Goal: Task Accomplishment & Management: Use online tool/utility

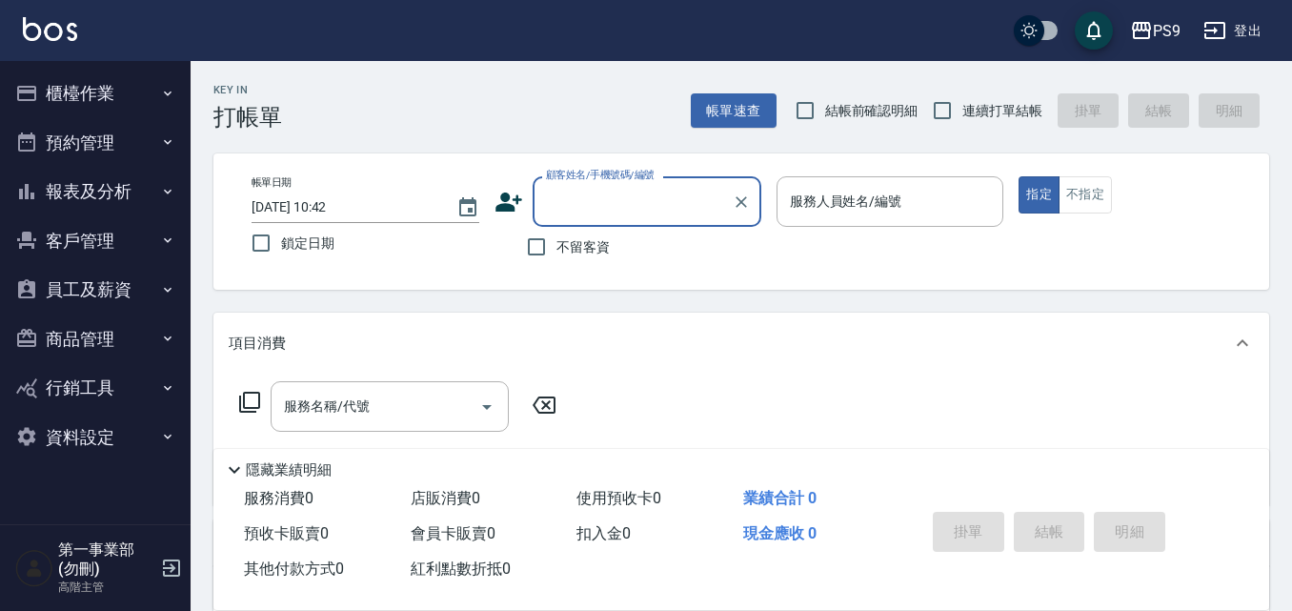
click at [98, 105] on button "櫃檯作業" at bounding box center [95, 94] width 175 height 50
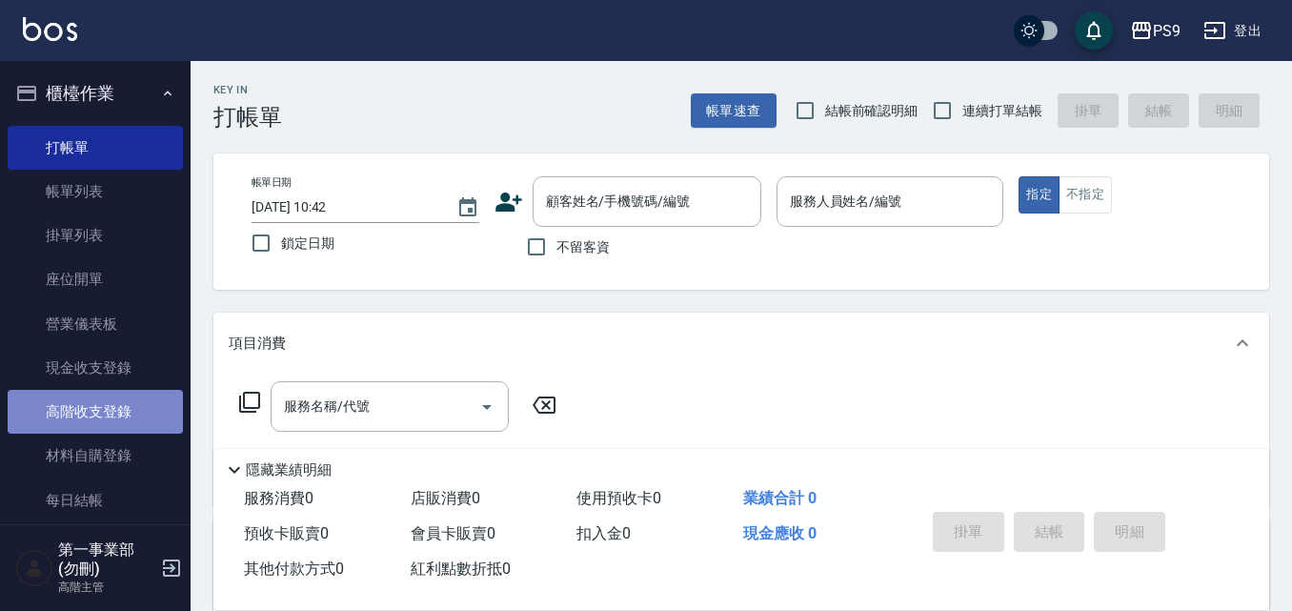
click at [117, 412] on link "高階收支登錄" at bounding box center [95, 412] width 175 height 44
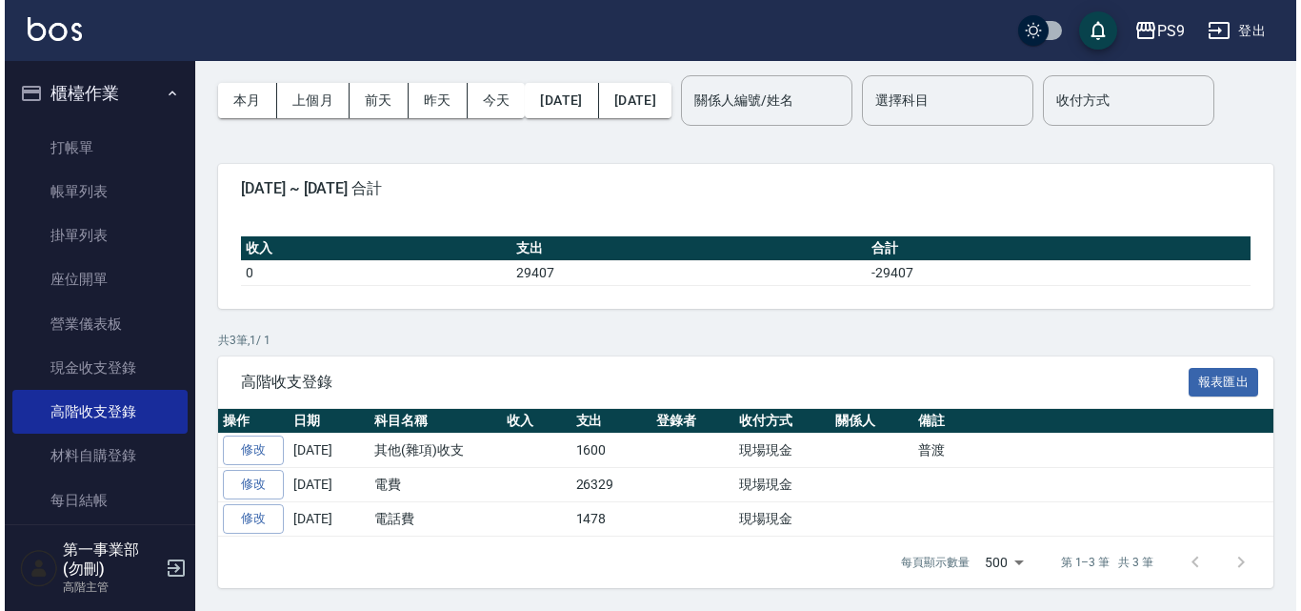
scroll to position [131, 0]
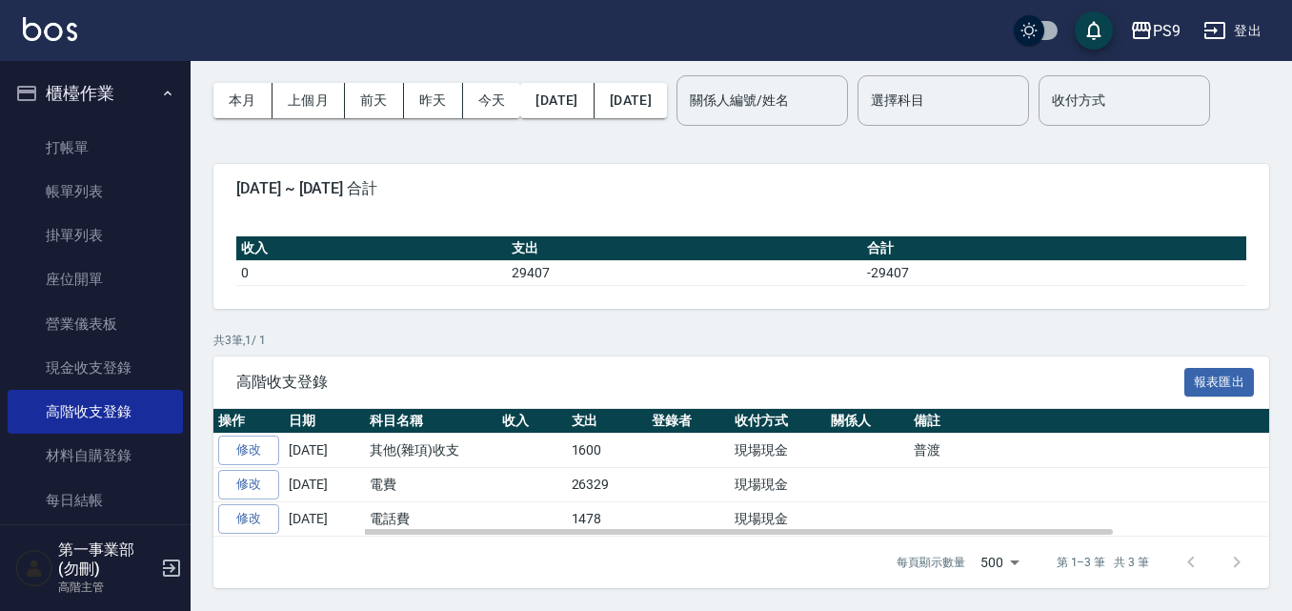
click at [421, 458] on td "其他(雜項)收支" at bounding box center [431, 450] width 132 height 34
click at [1147, 33] on icon "button" at bounding box center [1141, 30] width 23 height 23
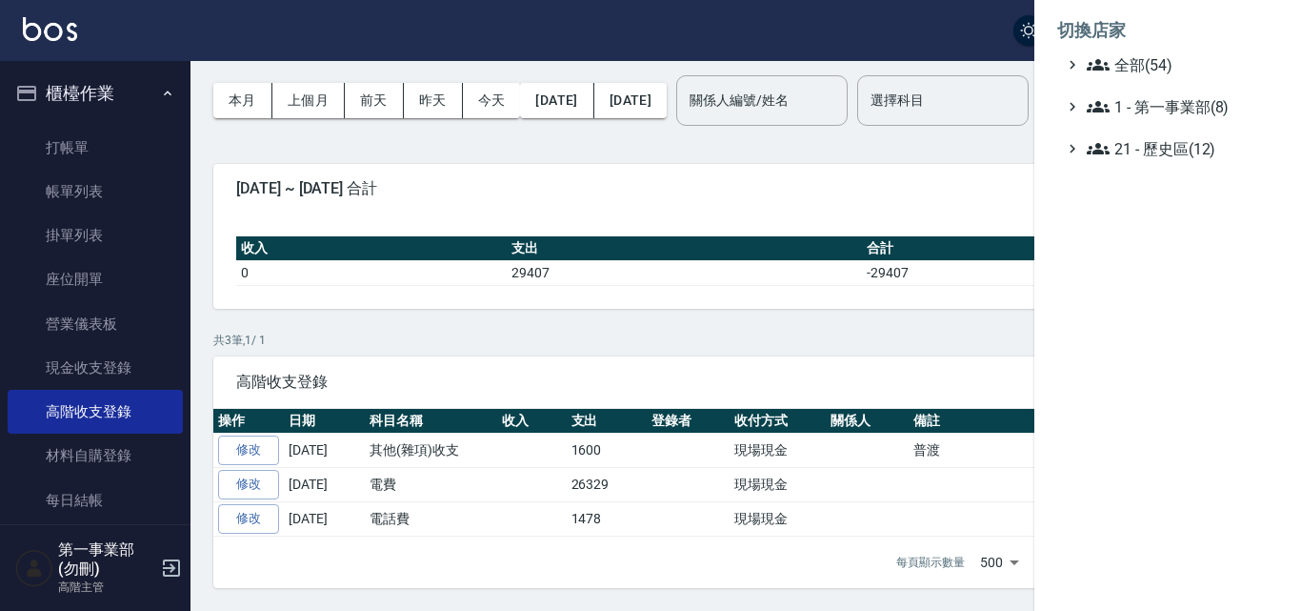
click at [1156, 76] on ul "全部(54) 1 - 第一事業部(8) 21 - 歷史區(12)" at bounding box center [1167, 106] width 221 height 107
click at [1151, 69] on span "全部(54)" at bounding box center [1179, 64] width 184 height 23
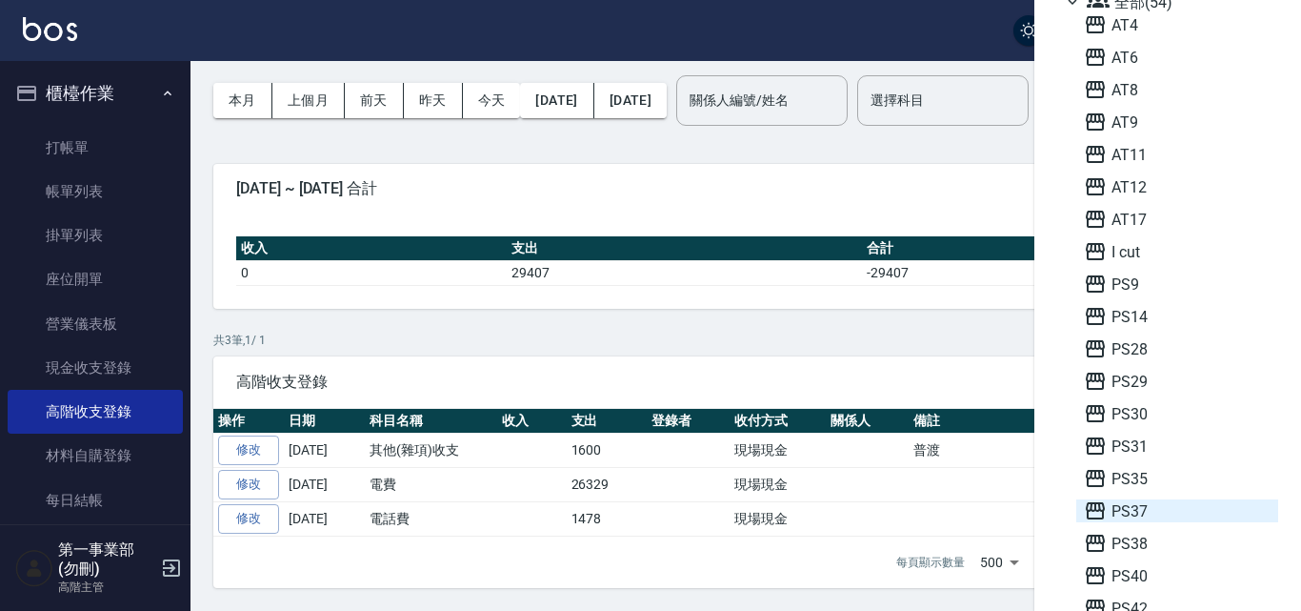
scroll to position [95, 0]
click at [1154, 517] on span "PS38" at bounding box center [1177, 510] width 187 height 23
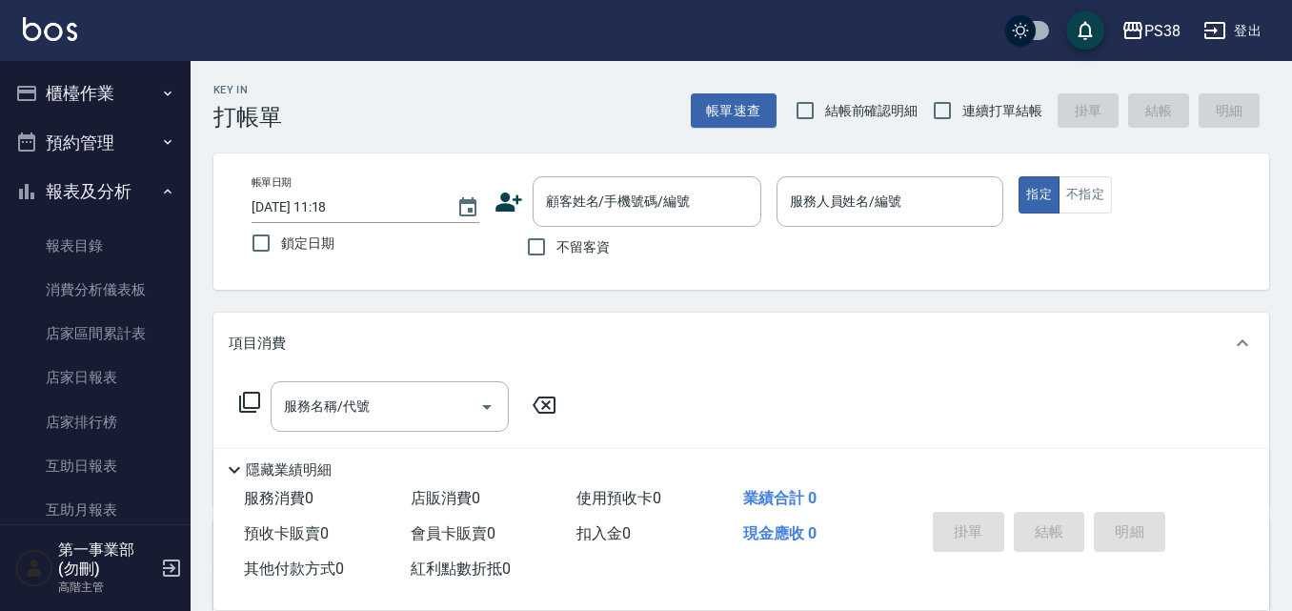
click at [118, 95] on button "櫃檯作業" at bounding box center [95, 94] width 175 height 50
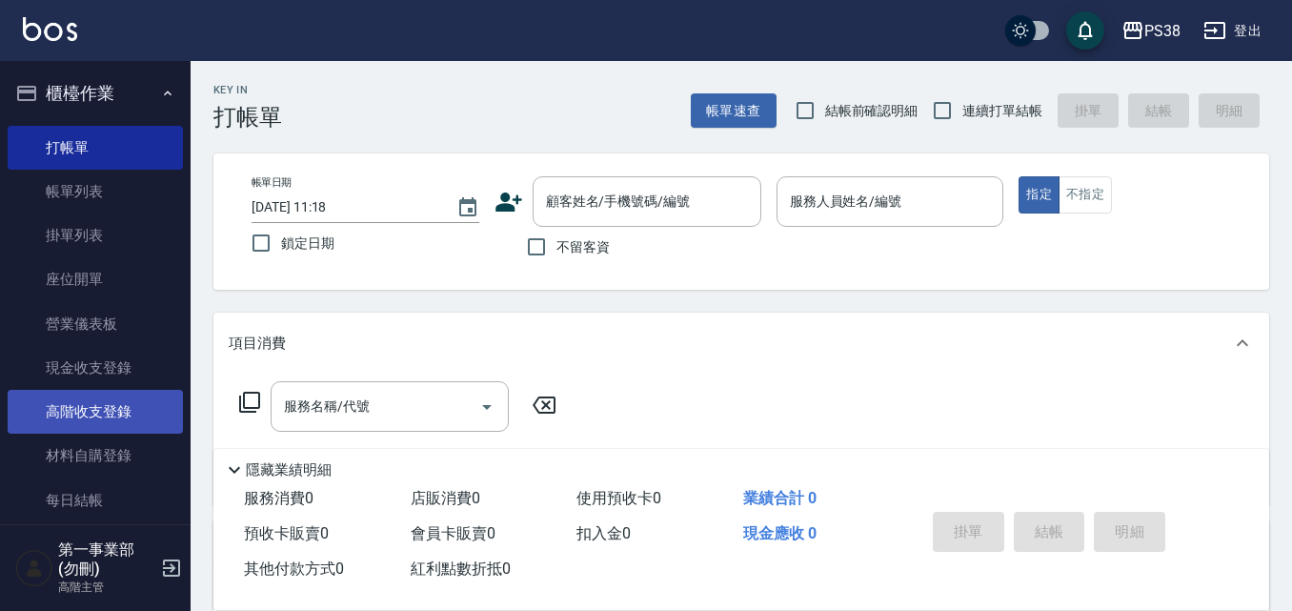
click at [131, 414] on link "高階收支登錄" at bounding box center [95, 412] width 175 height 44
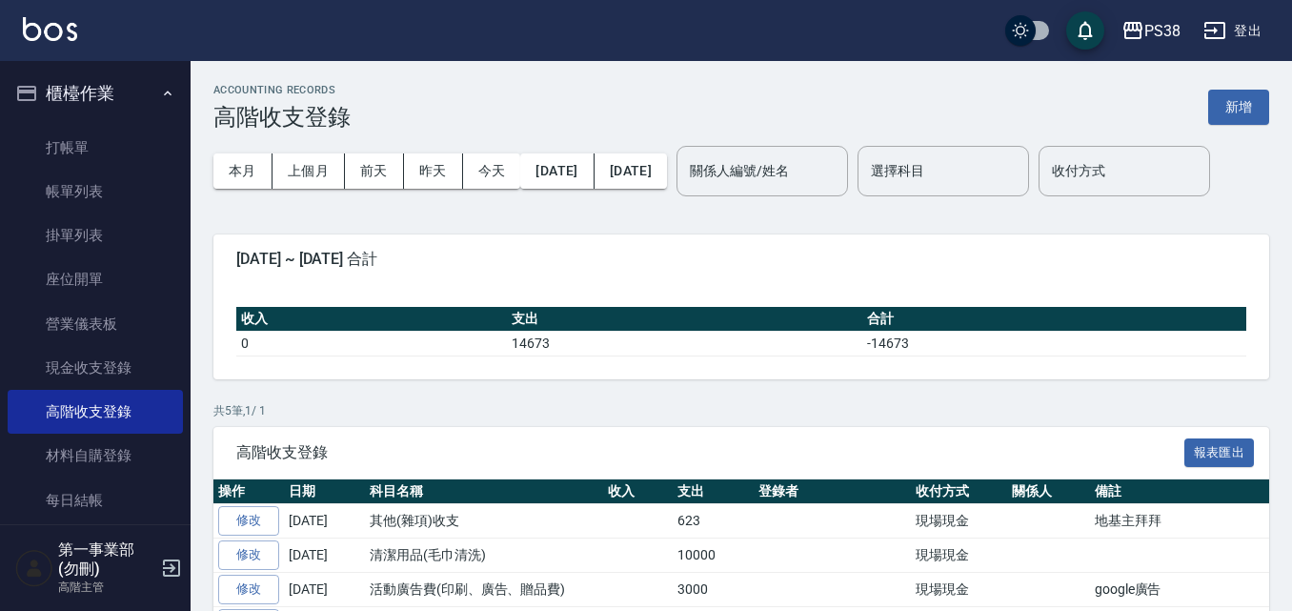
click at [923, 284] on div "[DATE] ~ [DATE] 合計" at bounding box center [740, 259] width 1055 height 50
click at [409, 538] on td "其他(雜項)收支" at bounding box center [484, 521] width 238 height 34
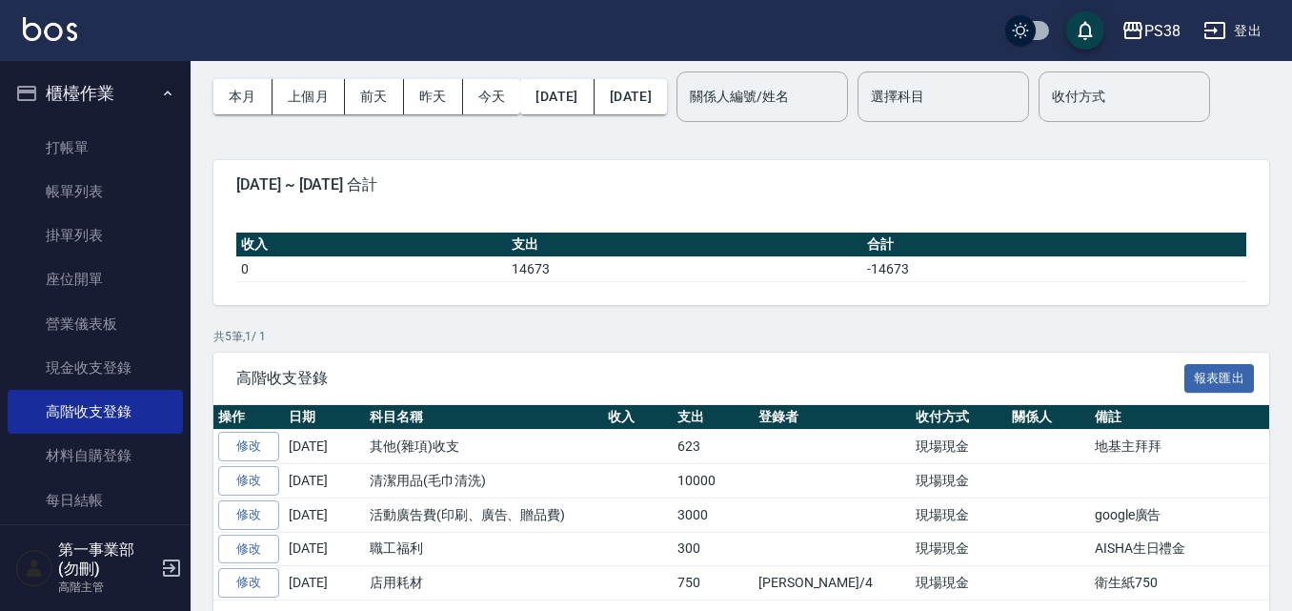
scroll to position [191, 0]
